Goal: Ask a question

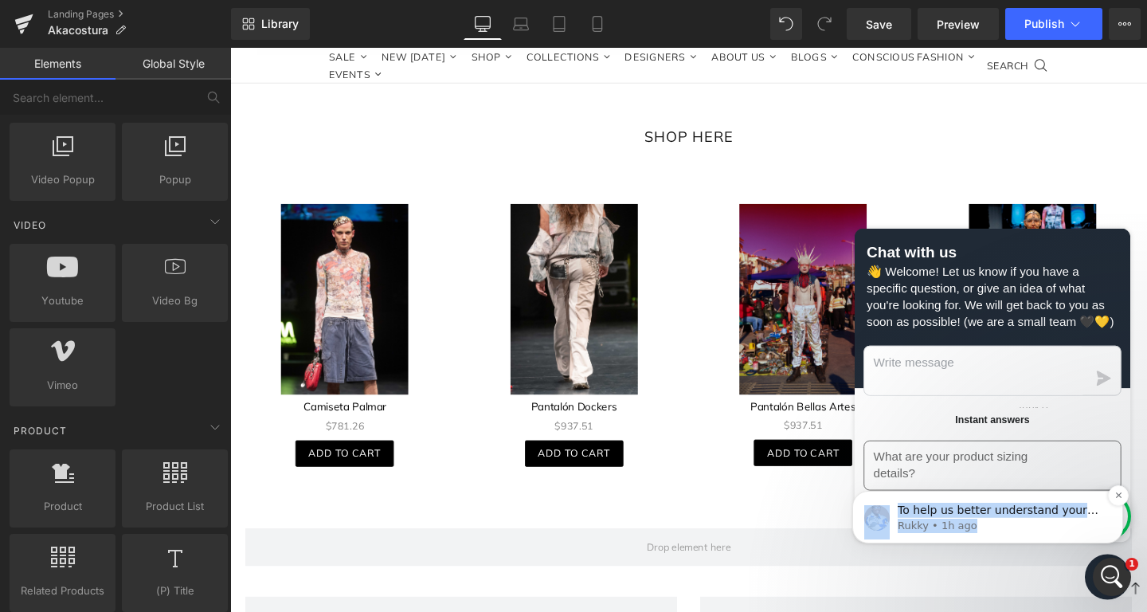
click at [1001, 527] on p "Rukky • 1h ago" at bounding box center [1001, 526] width 206 height 14
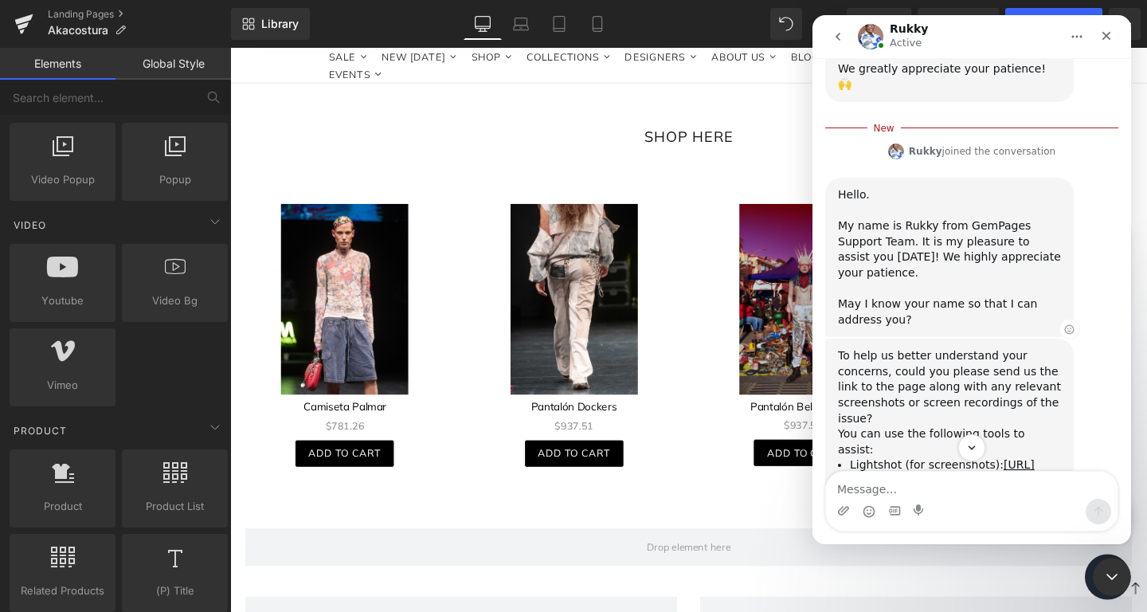
scroll to position [332, 0]
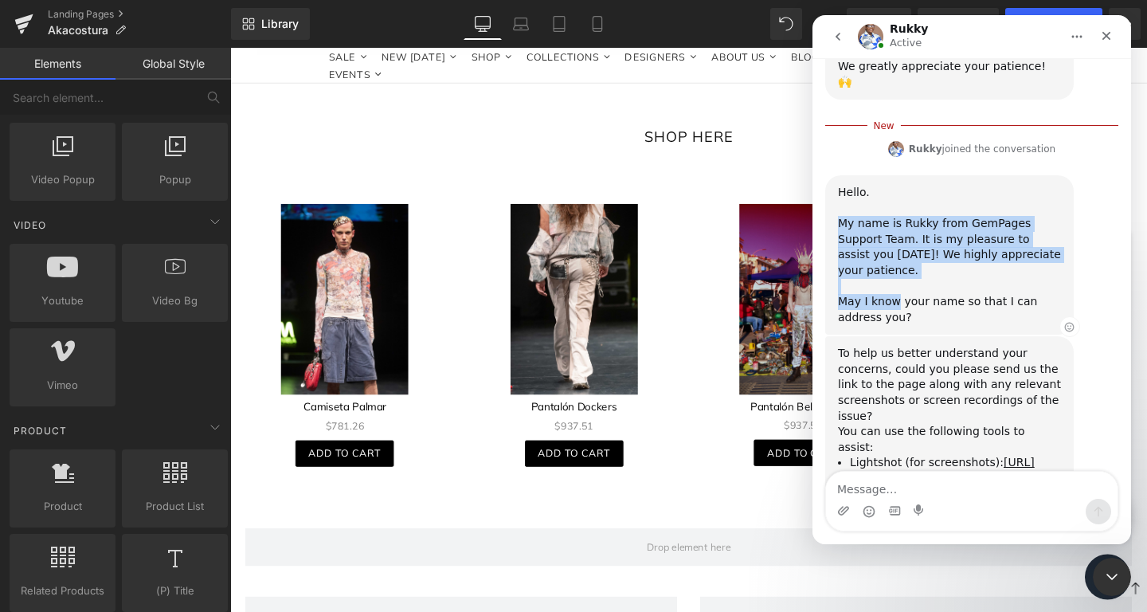
drag, startPoint x: 839, startPoint y: 173, endPoint x: 895, endPoint y: 236, distance: 84.1
click at [895, 236] on div "Hello. ​ My name is [PERSON_NAME] from GemPages Support Team. It is my pleasure…" at bounding box center [949, 255] width 223 height 140
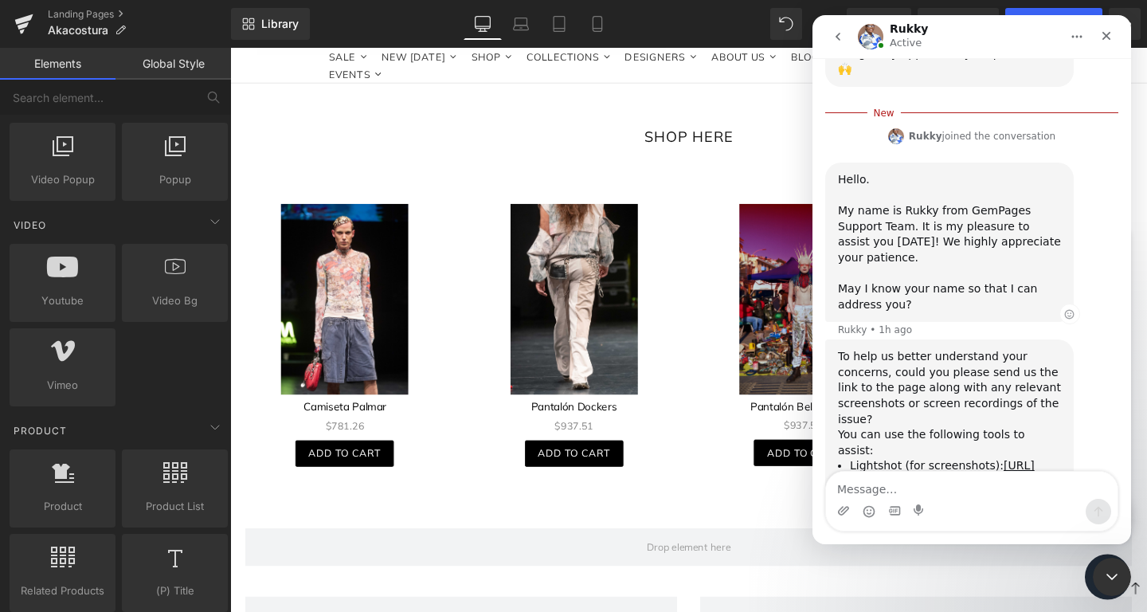
click at [911, 229] on div "Hello. ​ My name is [PERSON_NAME] from GemPages Support Team. It is my pleasure…" at bounding box center [949, 242] width 223 height 140
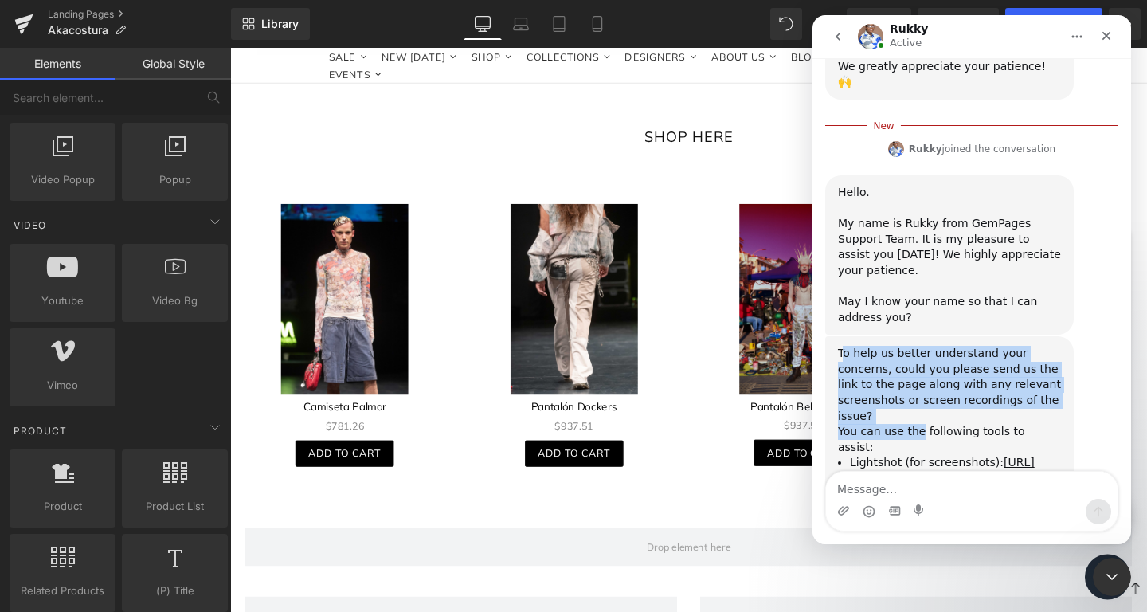
drag, startPoint x: 890, startPoint y: 286, endPoint x: 917, endPoint y: 352, distance: 71.5
click at [917, 352] on div "To help us better understand your concerns, could you please send us the link t…" at bounding box center [949, 432] width 223 height 173
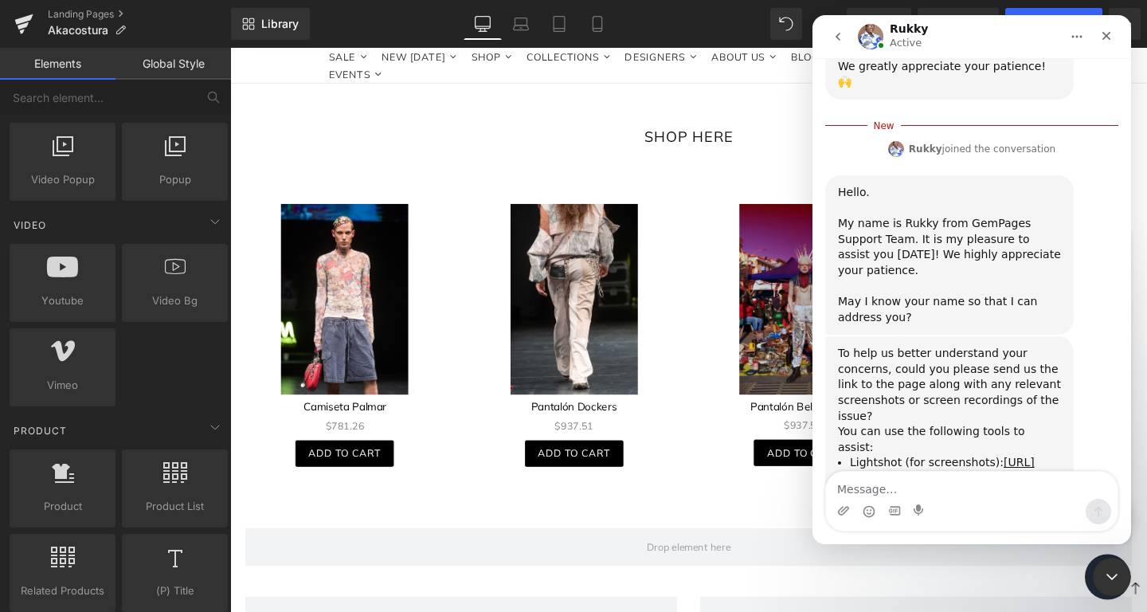
click at [868, 455] on li "Lightshot (for screenshots): [URL][DOMAIN_NAME]" at bounding box center [955, 469] width 211 height 29
click at [906, 490] on link "[URL][DOMAIN_NAME]" at bounding box center [947, 504] width 195 height 28
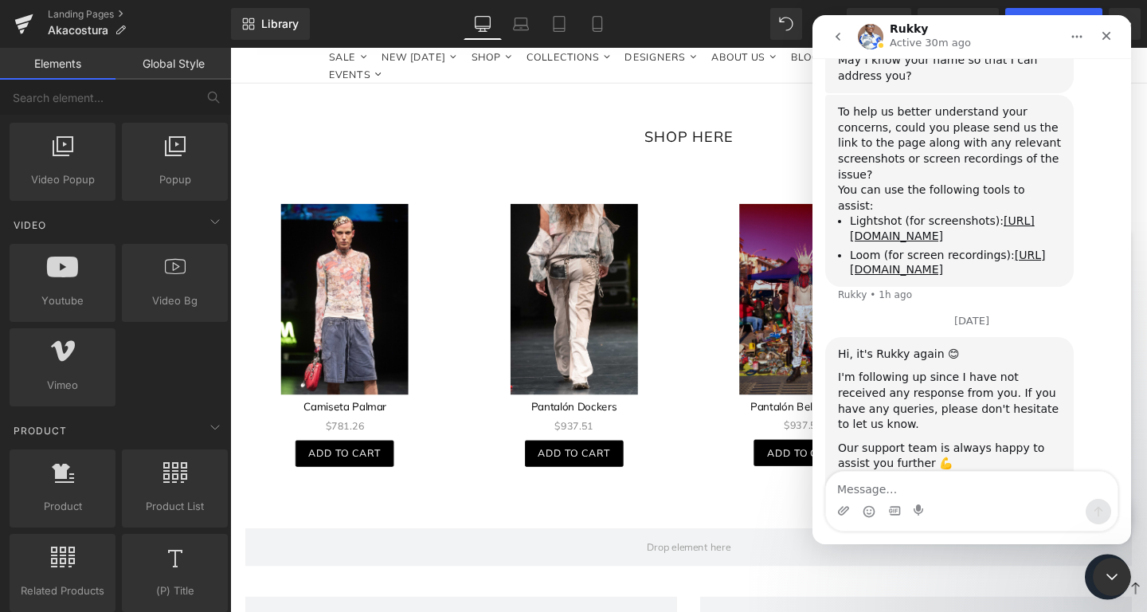
scroll to position [569, 0]
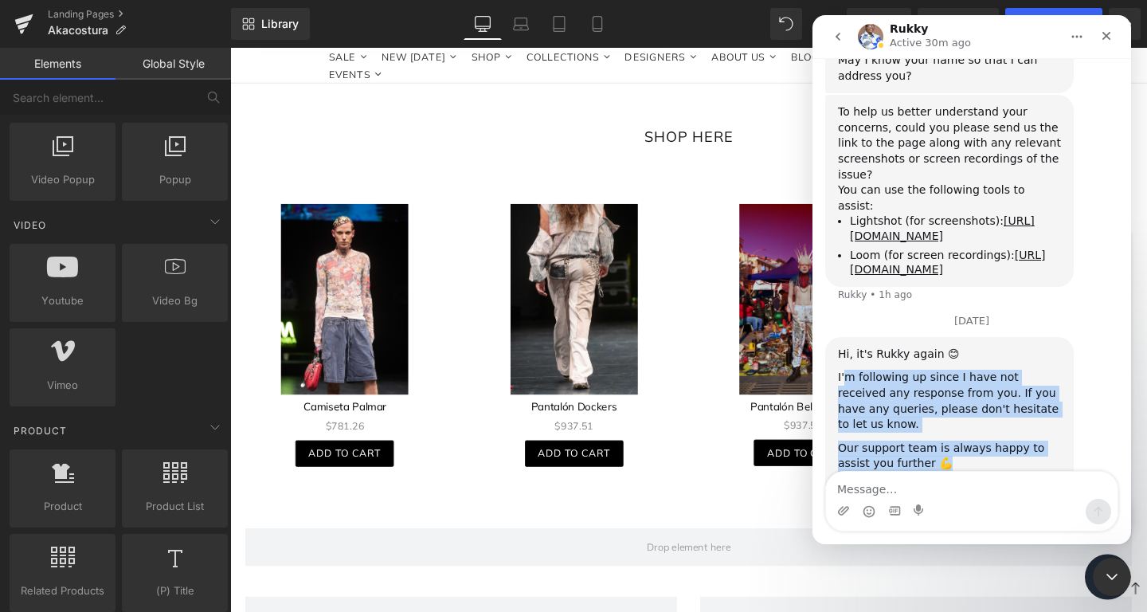
drag, startPoint x: 844, startPoint y: 285, endPoint x: 955, endPoint y: 354, distance: 130.6
click at [946, 354] on div "Hi, it's Rukky again 😊 I'm following up since I have not received any response …" at bounding box center [949, 441] width 223 height 188
click at [955, 441] on div "Our support team is always happy to assist you further 💪" at bounding box center [949, 456] width 223 height 31
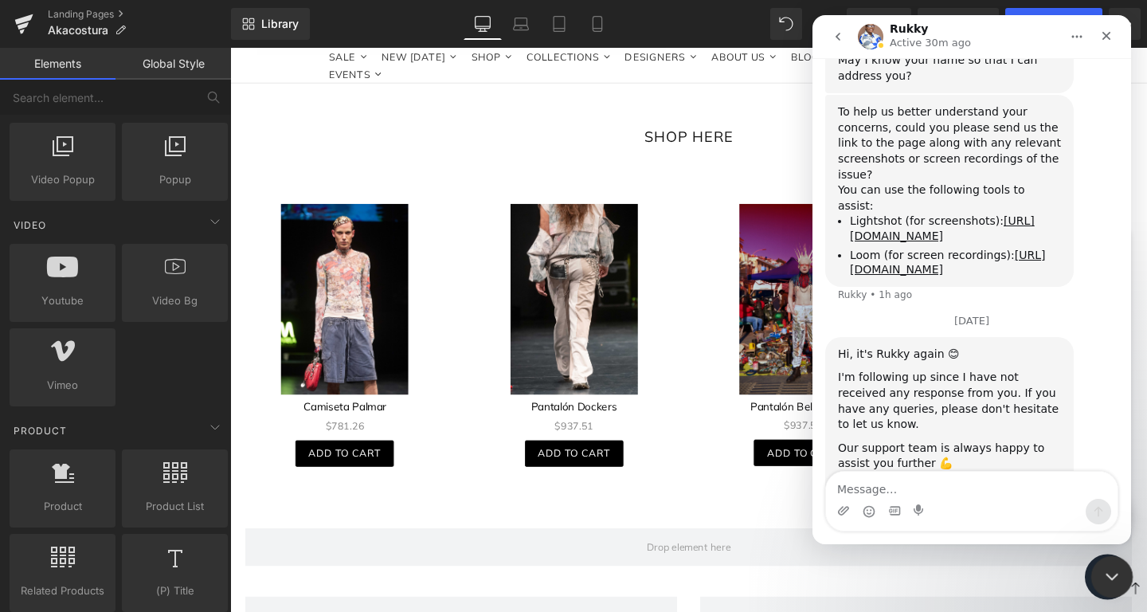
click at [1111, 571] on icon "Close Intercom Messenger" at bounding box center [1109, 574] width 19 height 19
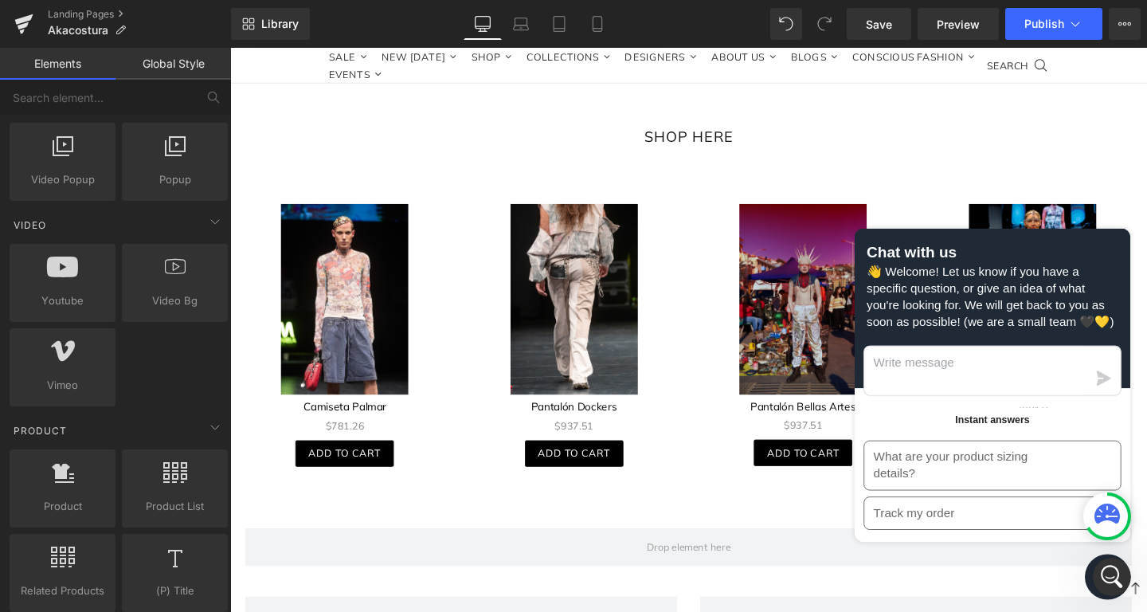
click at [1093, 512] on div at bounding box center [1107, 515] width 41 height 41
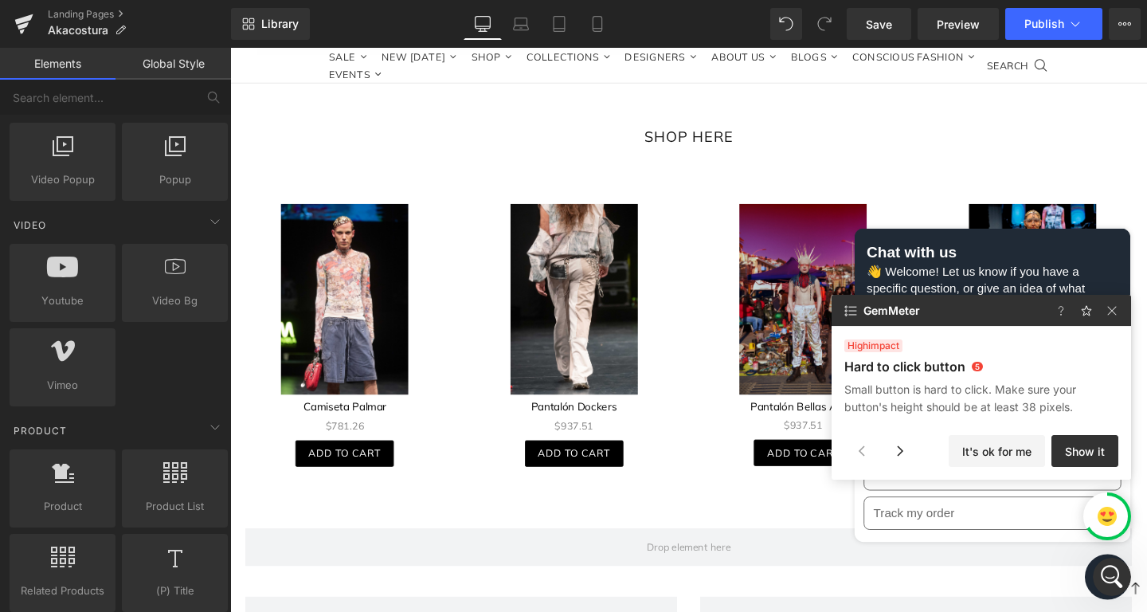
click at [1094, 516] on div at bounding box center [1107, 515] width 41 height 41
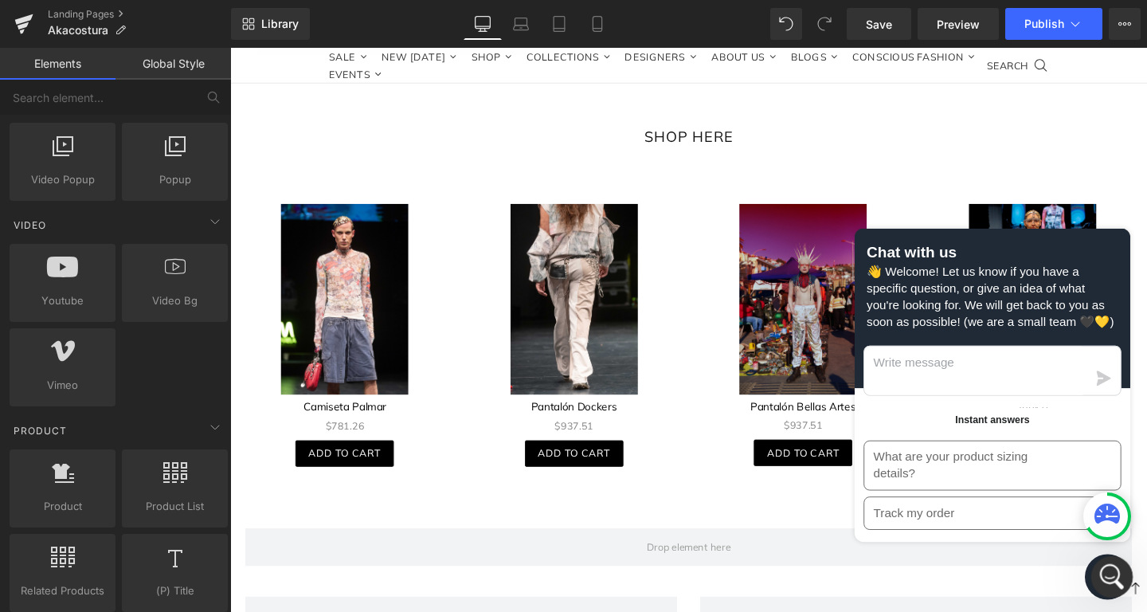
click at [1099, 583] on div "Open Intercom Messenger" at bounding box center [1109, 574] width 53 height 53
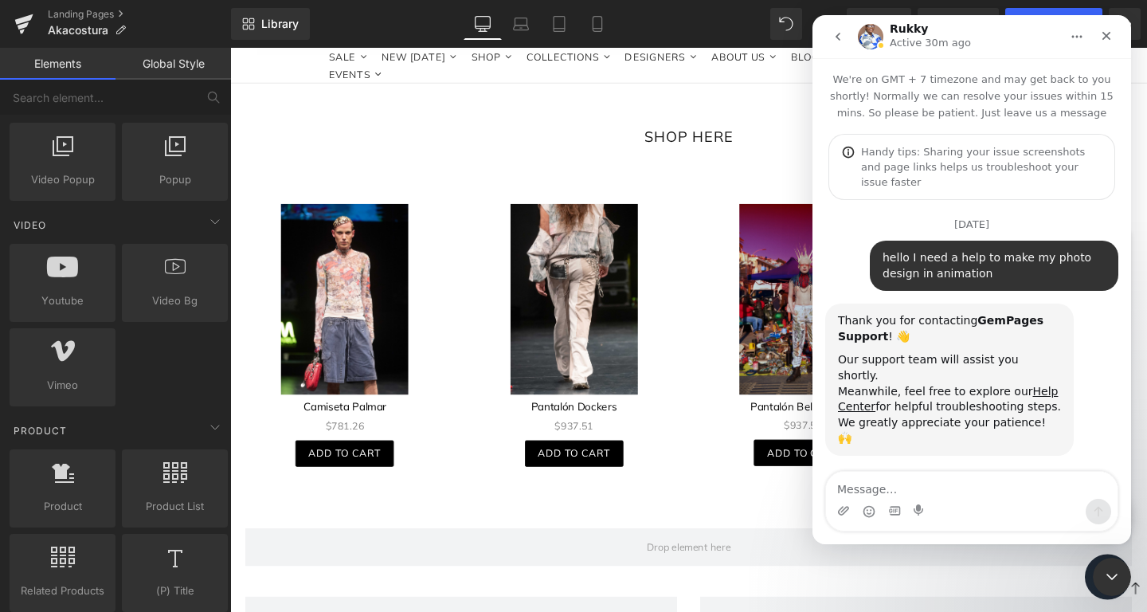
scroll to position [553, 0]
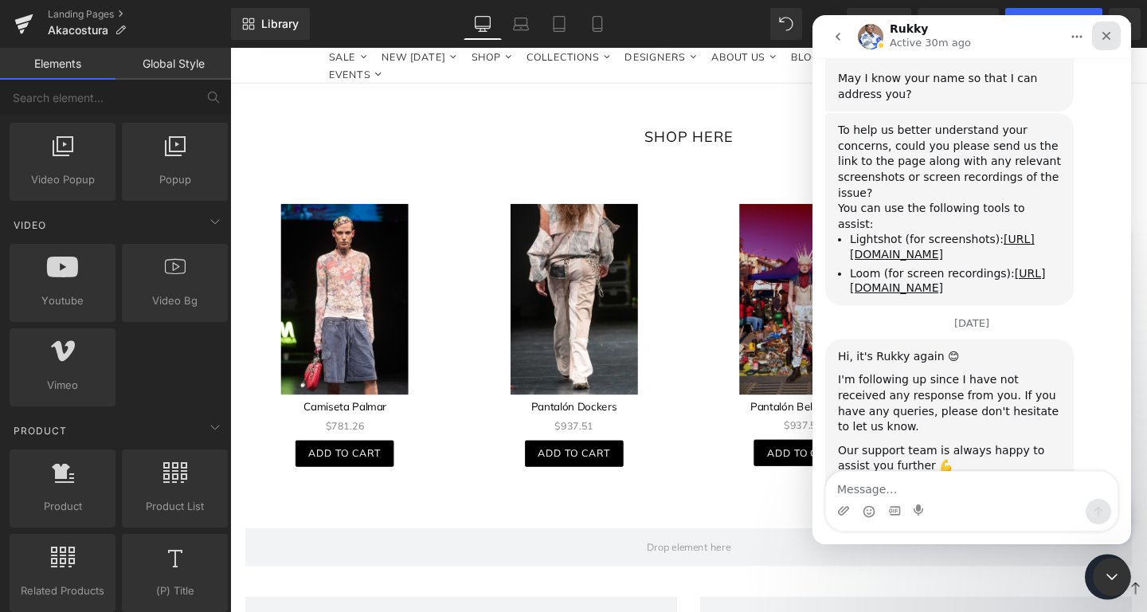
click at [1109, 49] on div "Close" at bounding box center [1106, 36] width 29 height 29
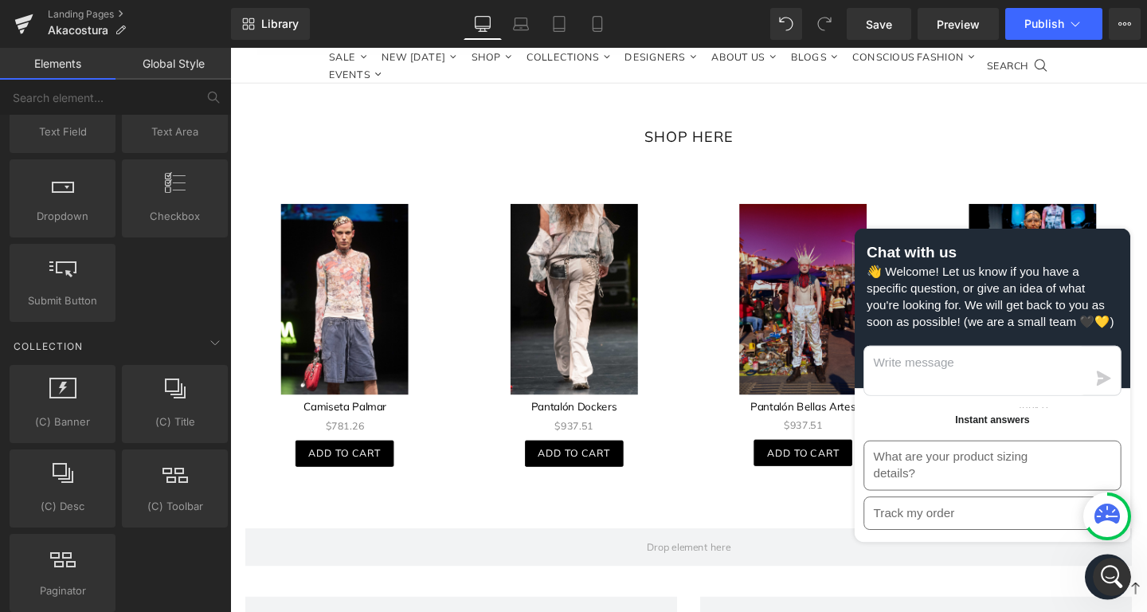
scroll to position [2383, 0]
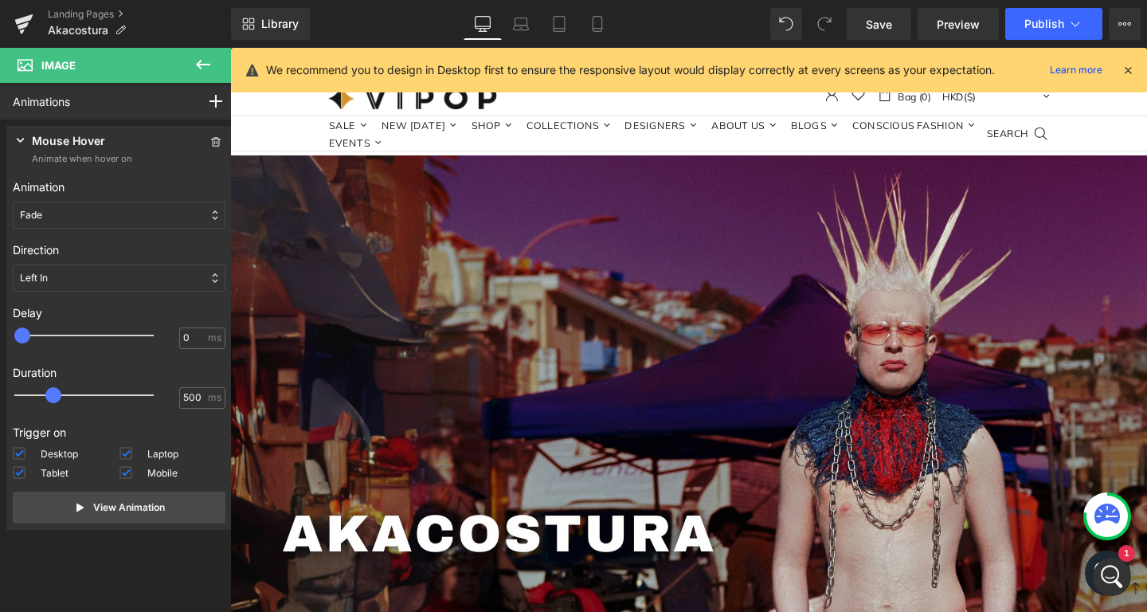
scroll to position [2227, 0]
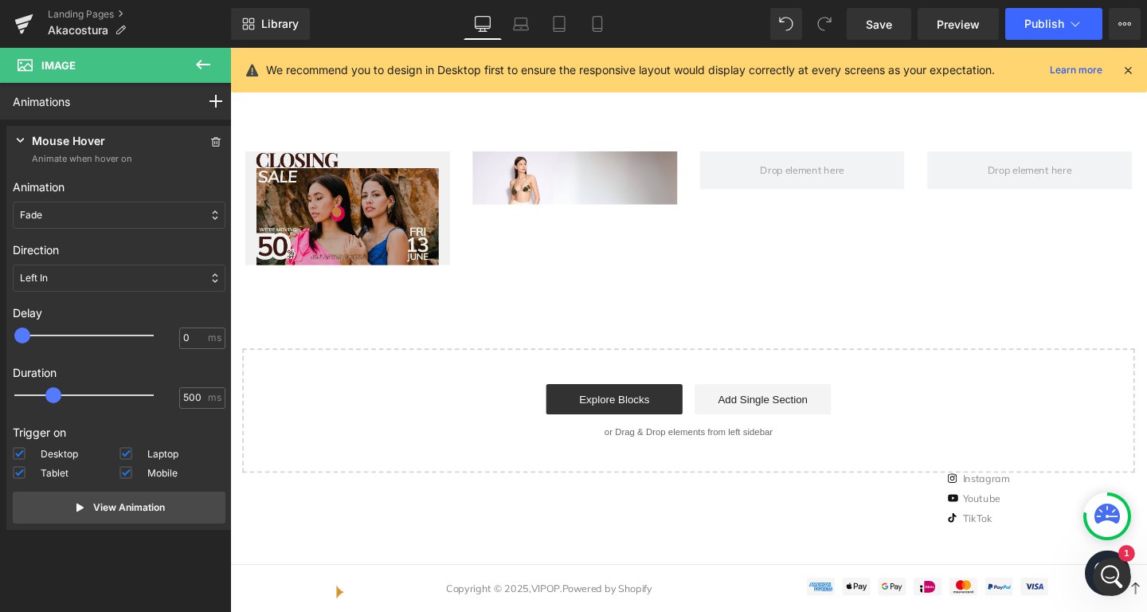
click at [202, 68] on icon at bounding box center [203, 64] width 19 height 19
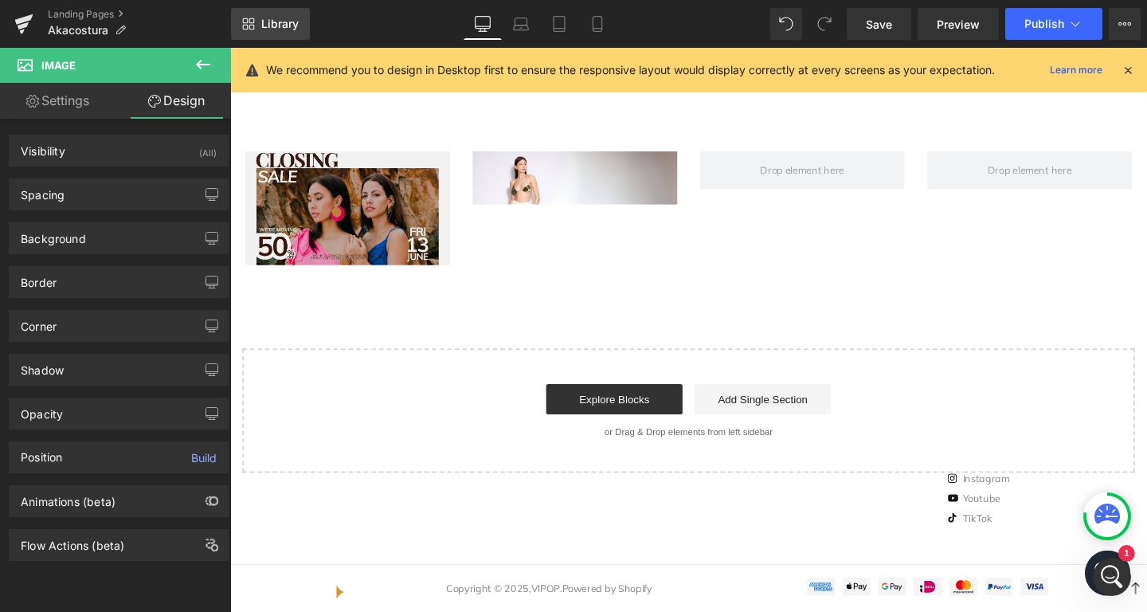
click at [280, 30] on span "Library" at bounding box center [279, 24] width 37 height 14
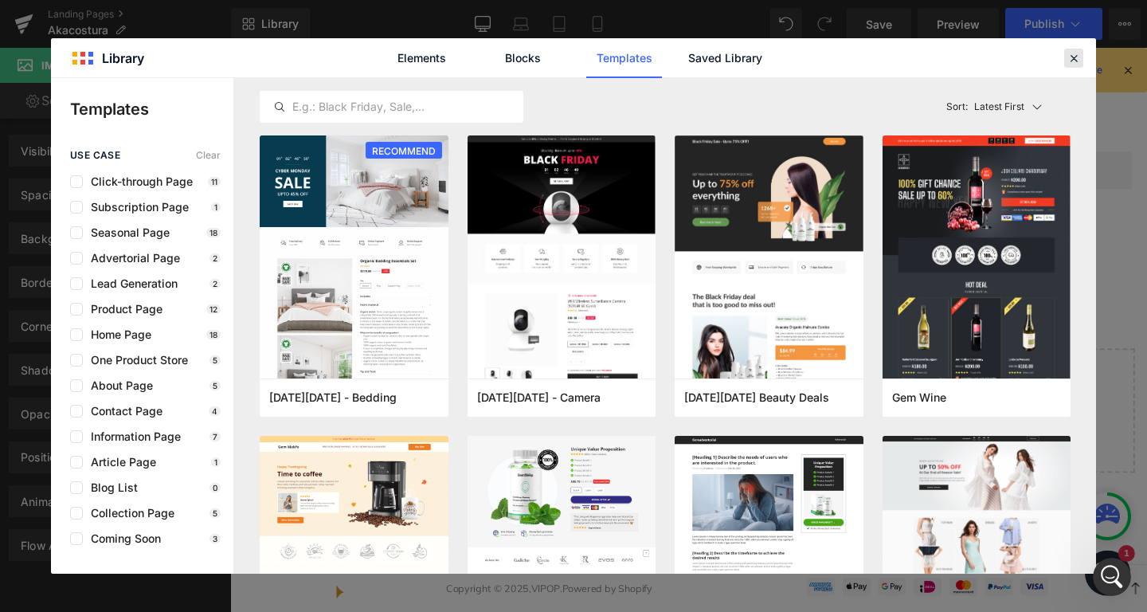
click at [1068, 55] on icon at bounding box center [1074, 58] width 14 height 14
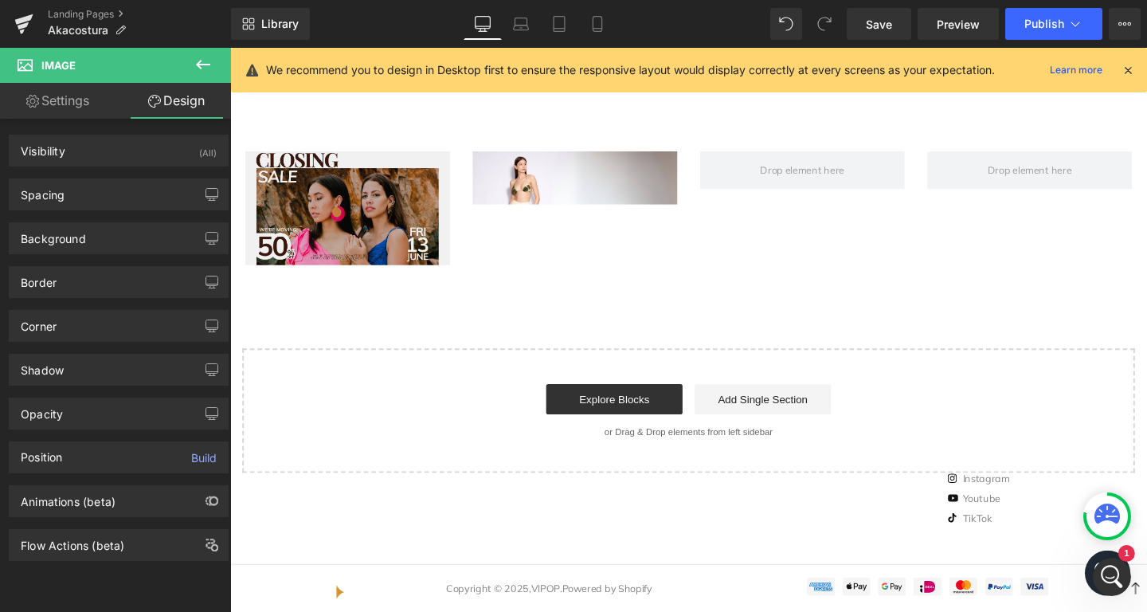
click at [208, 60] on icon at bounding box center [203, 64] width 19 height 19
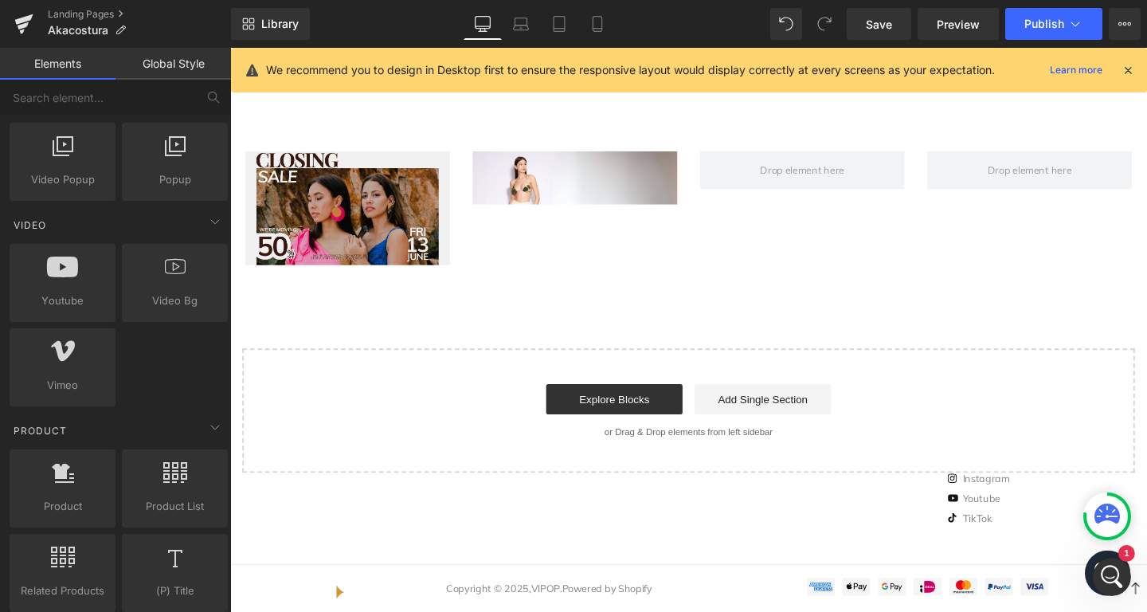
scroll to position [1300, 0]
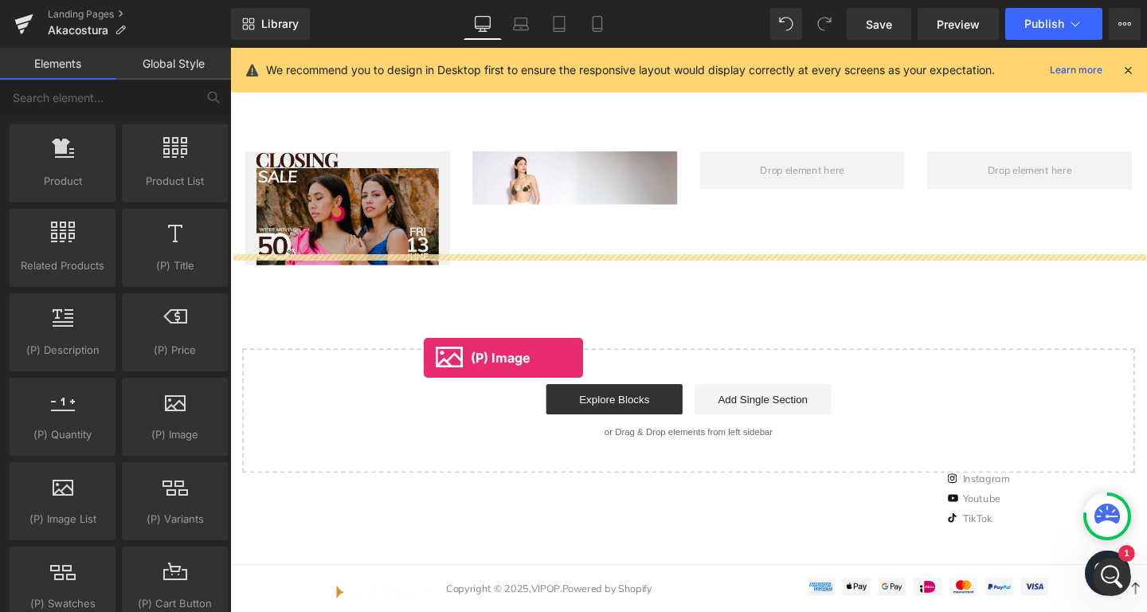
drag, startPoint x: 400, startPoint y: 479, endPoint x: 433, endPoint y: 373, distance: 111.1
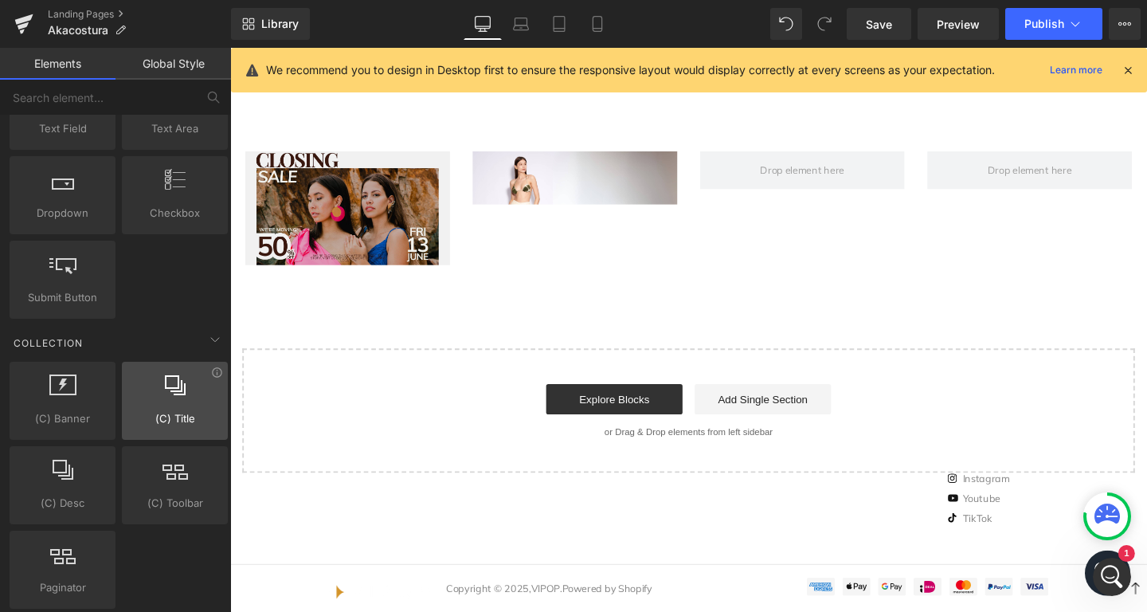
scroll to position [2275, 0]
